Goal: Navigation & Orientation: Find specific page/section

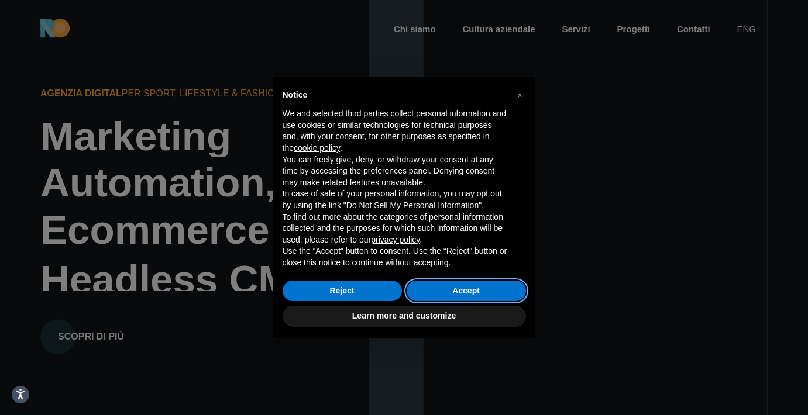
click at [433, 282] on button "Accept" at bounding box center [466, 291] width 119 height 21
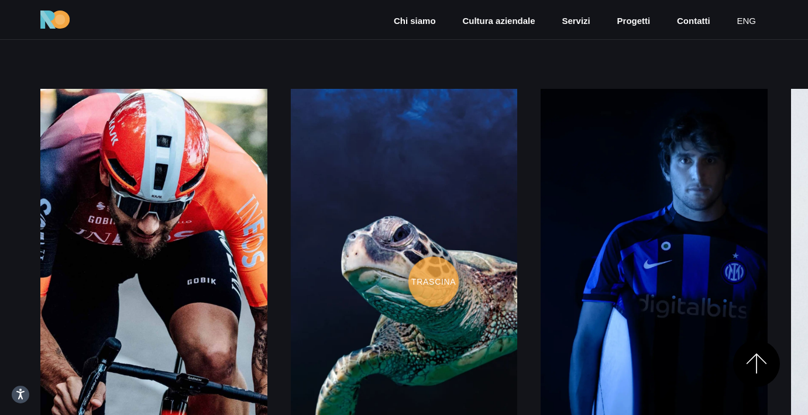
scroll to position [1790, 0]
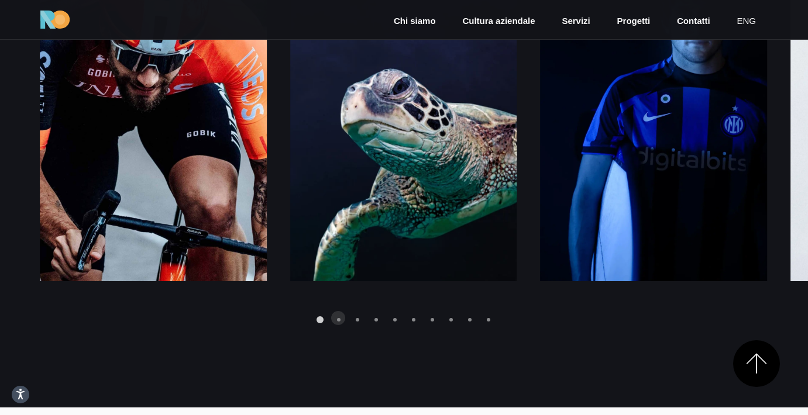
click at [339, 318] on div "Go to slide 2" at bounding box center [339, 320] width 4 height 4
click at [338, 321] on div "Go to slide 2" at bounding box center [339, 320] width 4 height 4
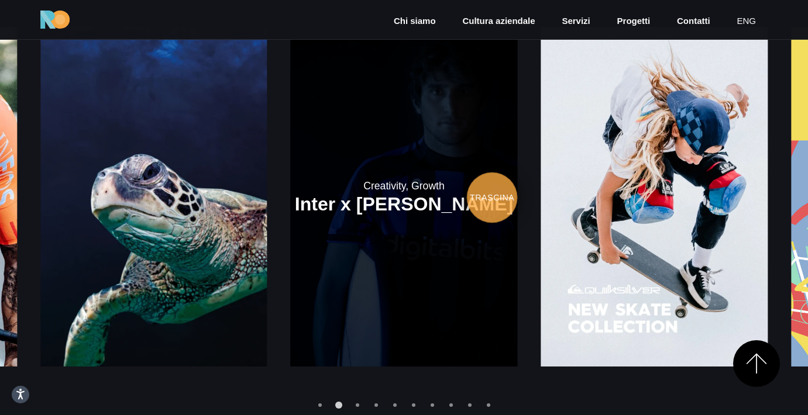
scroll to position [1705, 0]
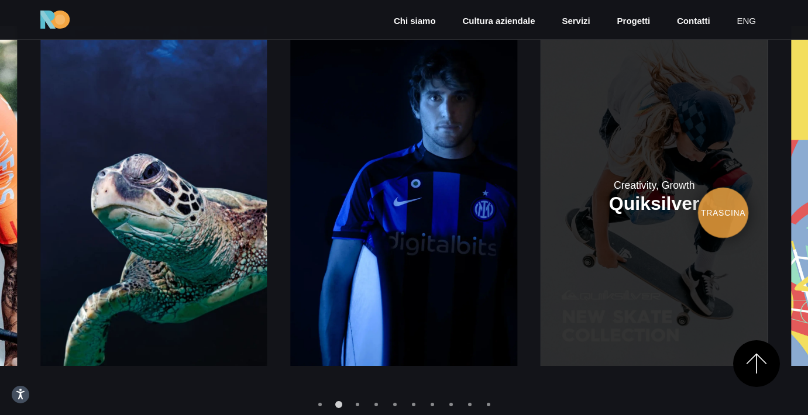
click at [697, 213] on link at bounding box center [654, 196] width 227 height 340
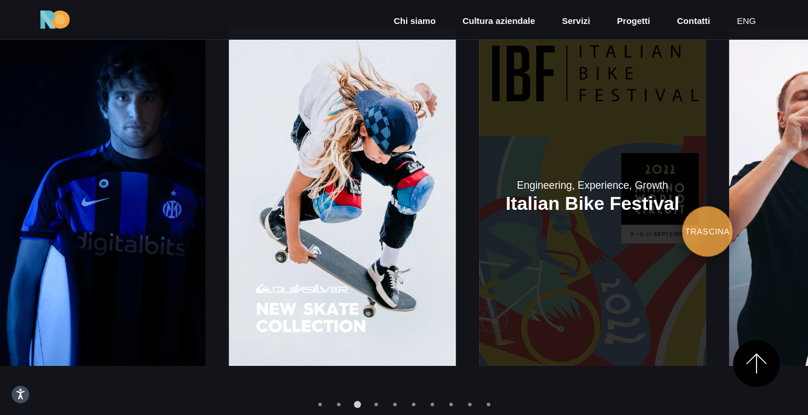
click at [479, 232] on link at bounding box center [592, 196] width 227 height 340
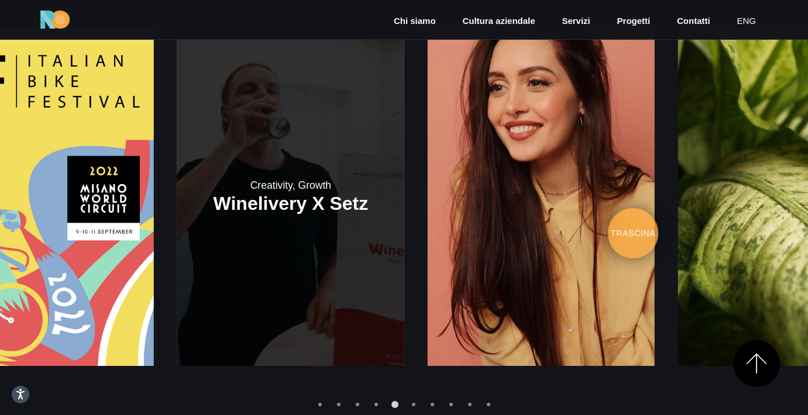
click at [205, 249] on link at bounding box center [290, 196] width 227 height 340
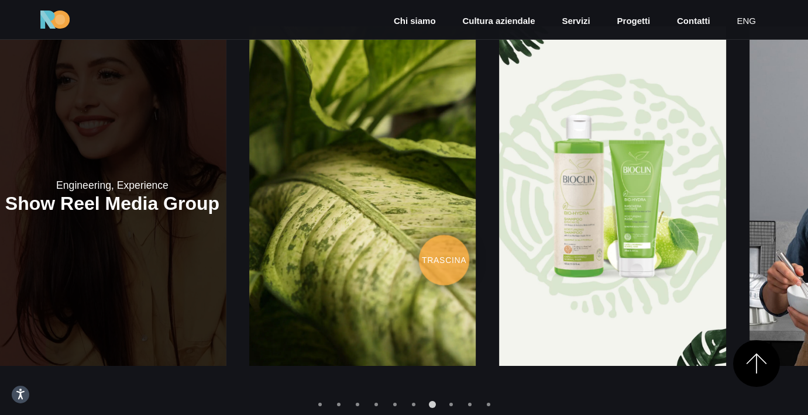
click at [112, 260] on link at bounding box center [112, 196] width 227 height 340
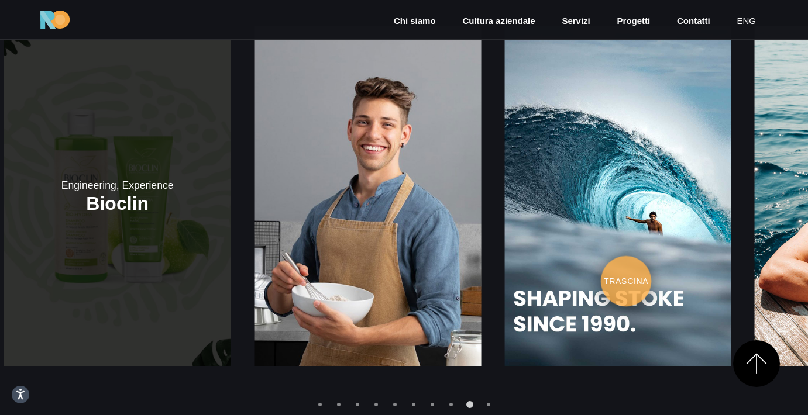
click at [80, 250] on link at bounding box center [117, 196] width 227 height 340
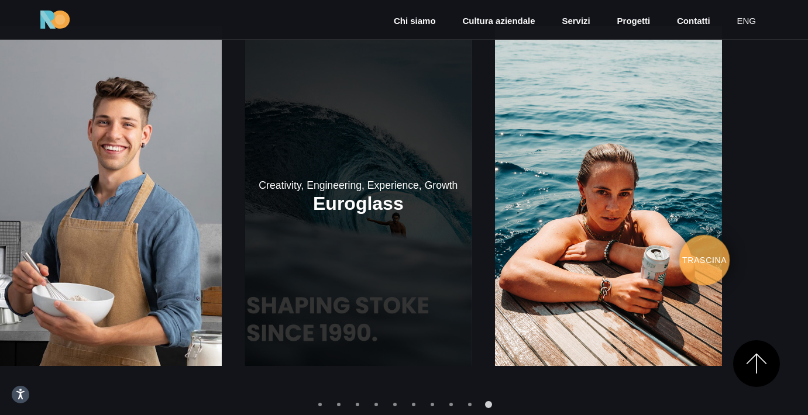
click at [290, 283] on link at bounding box center [358, 196] width 227 height 340
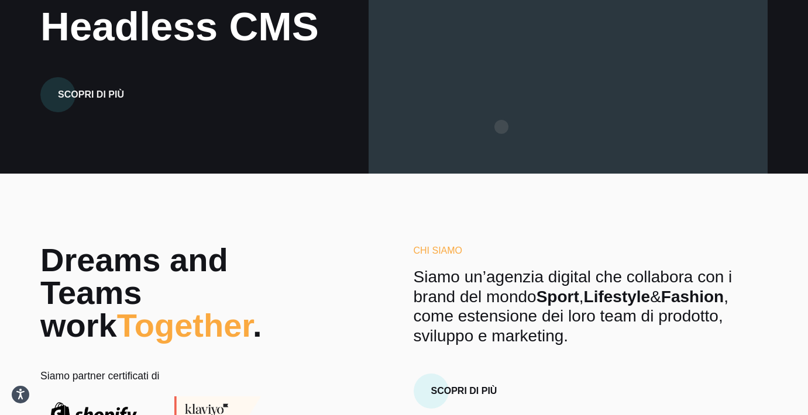
scroll to position [0, 0]
